Goal: Task Accomplishment & Management: Complete application form

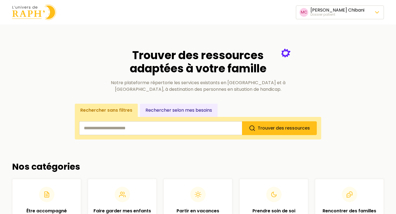
click at [326, 50] on span "Changer de dossier patient" at bounding box center [340, 49] width 62 height 7
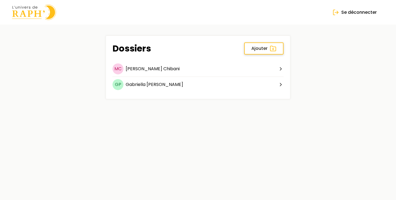
click at [265, 51] on span "Ajouter" at bounding box center [259, 48] width 16 height 7
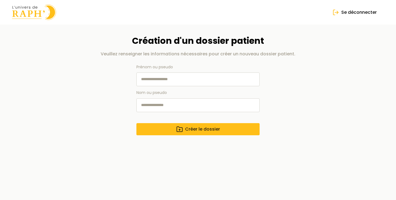
click at [157, 79] on input "Prénom ou pseudo" at bounding box center [197, 79] width 123 height 14
type input "*****"
click at [147, 106] on input "Nom ou pseudo" at bounding box center [197, 105] width 123 height 14
type input "*"
click at [88, 128] on div "Création d'un dossier patient [PERSON_NAME] renseigner les informations nécessa…" at bounding box center [198, 85] width 246 height 100
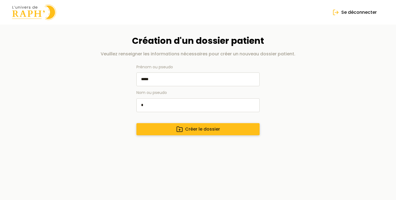
click at [183, 128] on button "Créer le dossier" at bounding box center [197, 129] width 123 height 12
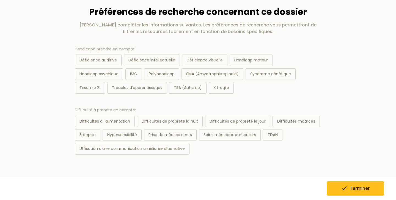
scroll to position [32, 0]
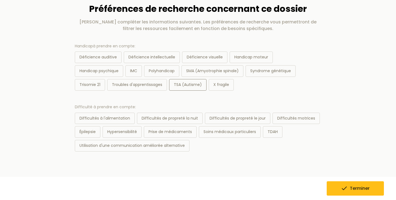
click at [184, 86] on div "TSA (Autisme)" at bounding box center [187, 85] width 37 height 12
click at [129, 131] on div "Hypersensibilité" at bounding box center [122, 132] width 39 height 12
click at [275, 130] on div "TDAH" at bounding box center [273, 132] width 20 height 12
click at [342, 193] on button "Terminer" at bounding box center [355, 188] width 57 height 14
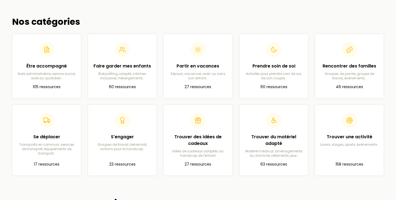
scroll to position [153, 0]
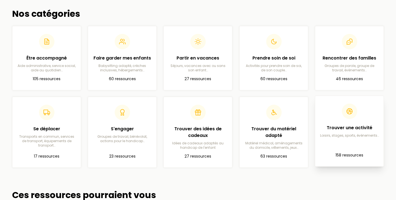
click at [342, 147] on article "Trouver une activité Loisirs, stages, sports, événements… 158 ressources" at bounding box center [349, 131] width 60 height 62
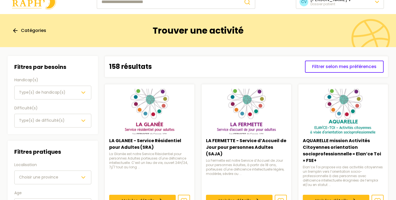
scroll to position [7, 0]
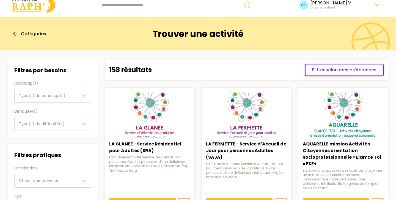
click at [311, 70] on button "Filtrer selon mes préférences" at bounding box center [344, 70] width 79 height 12
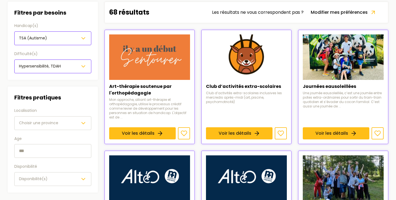
scroll to position [89, 0]
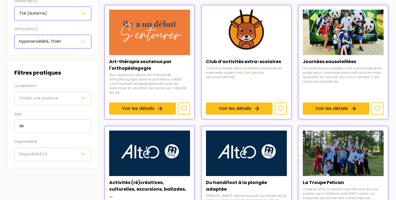
click at [46, 101] on button "Choisir une province" at bounding box center [52, 98] width 77 height 14
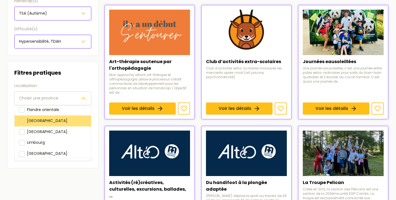
scroll to position [62, 0]
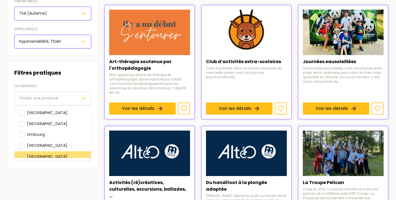
click at [49, 151] on div "[GEOGRAPHIC_DATA]" at bounding box center [53, 156] width 76 height 11
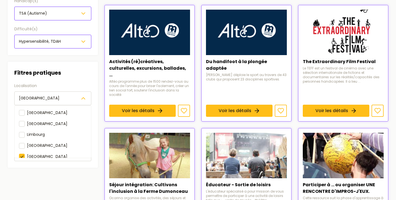
click at [71, 75] on div "Filtres pratiques Localisation [GEOGRAPHIC_DATA] [GEOGRAPHIC_DATA] [GEOGRAPHIC_…" at bounding box center [52, 114] width 77 height 93
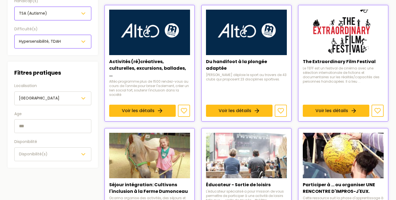
click at [41, 152] on span "Disponibilité(s)" at bounding box center [33, 153] width 29 height 5
click at [56, 167] on div "Filtres pratiques Localisation [GEOGRAPHIC_DATA] Age Disponibilité Disponibilit…" at bounding box center [53, 115] width 90 height 106
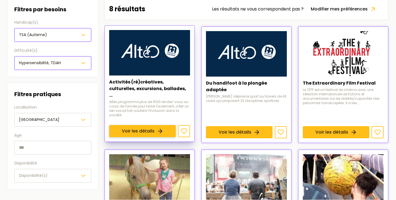
scroll to position [67, 0]
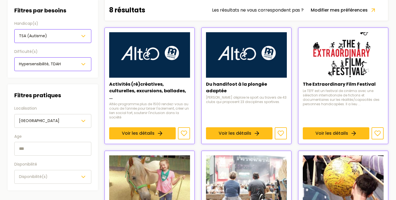
click at [76, 117] on div "[GEOGRAPHIC_DATA]" at bounding box center [53, 120] width 68 height 7
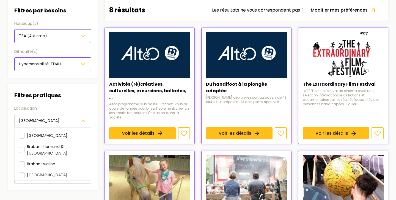
scroll to position [59, 0]
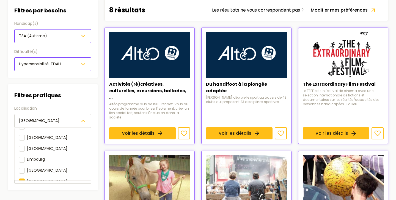
click at [93, 96] on div "Filtres pratiques Localisation [GEOGRAPHIC_DATA] [GEOGRAPHIC_DATA] [GEOGRAPHIC_…" at bounding box center [53, 137] width 90 height 106
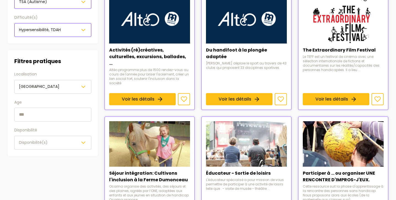
scroll to position [100, 0]
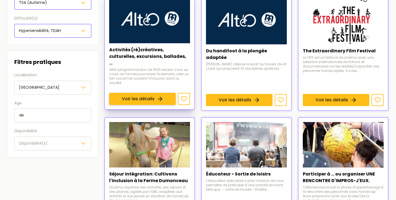
click at [155, 93] on link "Voir les détails" at bounding box center [142, 99] width 67 height 12
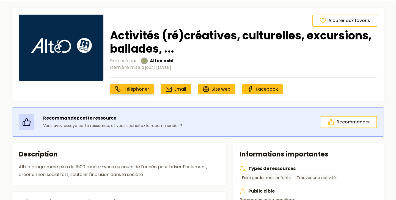
scroll to position [17, 0]
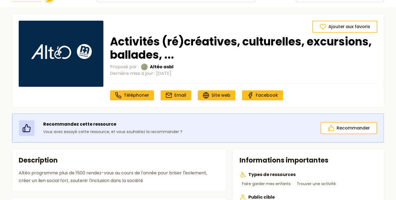
drag, startPoint x: 110, startPoint y: 73, endPoint x: 186, endPoint y: 73, distance: 76.2
click at [186, 73] on div "Dernière mise à jour : [DATE]" at bounding box center [243, 73] width 267 height 7
click at [220, 73] on div "Dernière mise à jour : [DATE]" at bounding box center [243, 73] width 267 height 7
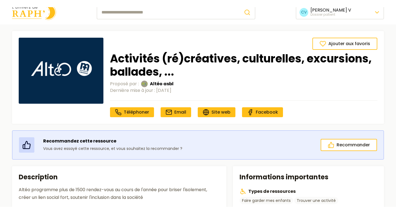
scroll to position [0, 0]
